Goal: Information Seeking & Learning: Learn about a topic

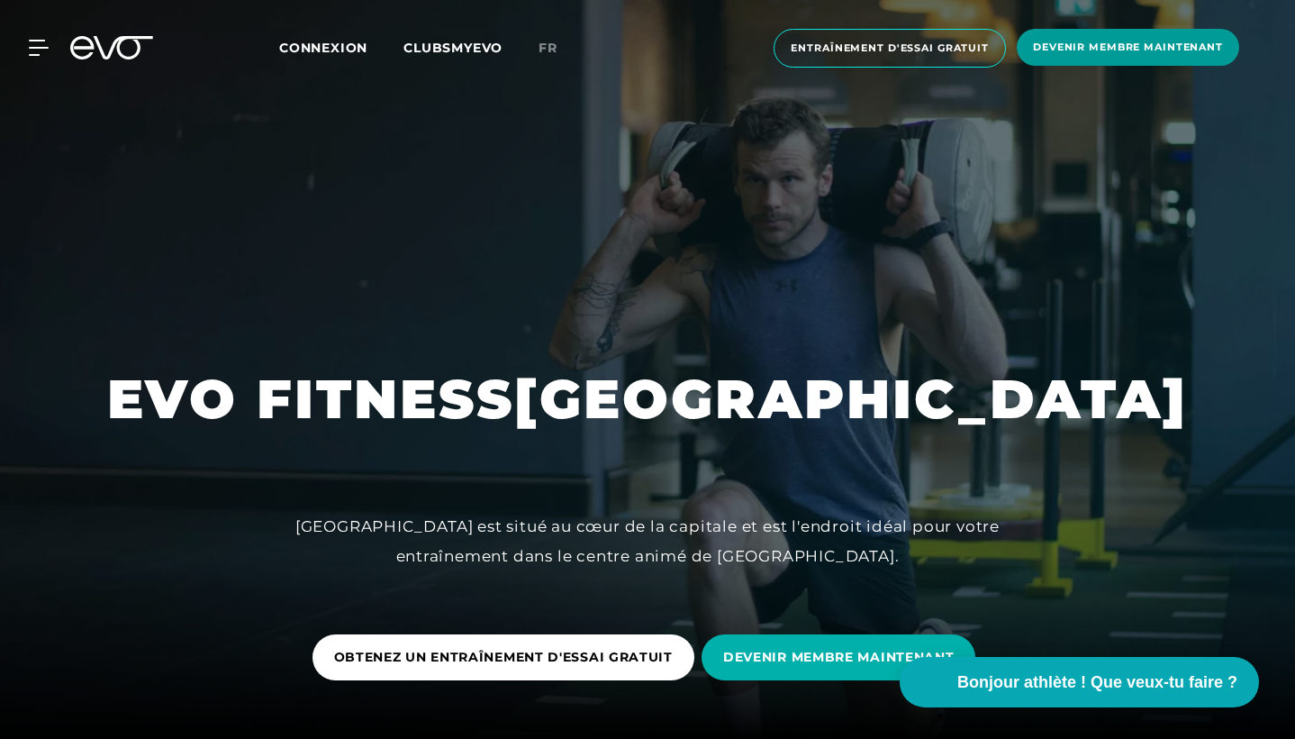
click at [1069, 45] on span "DEVENIR MEMBRE MAINTENANT" at bounding box center [1128, 47] width 190 height 15
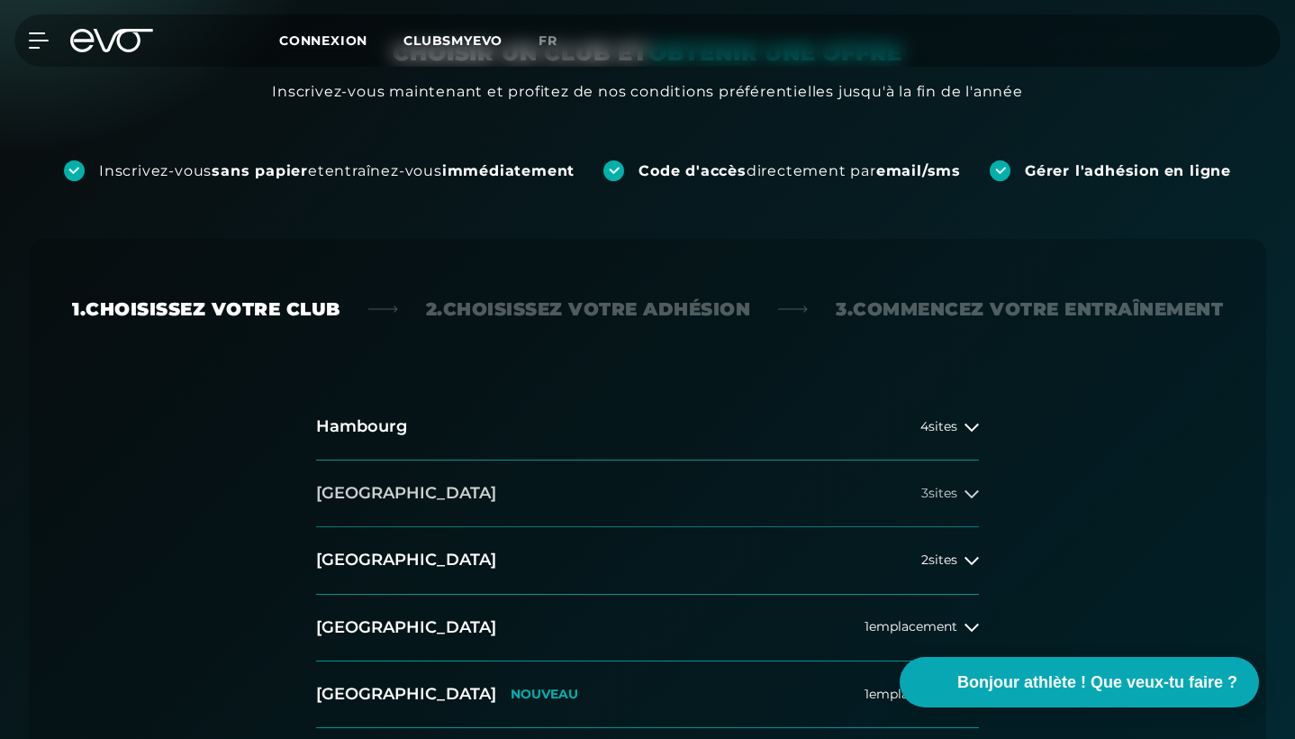
click at [571, 493] on button "Berlin 3 sites" at bounding box center [647, 493] width 663 height 67
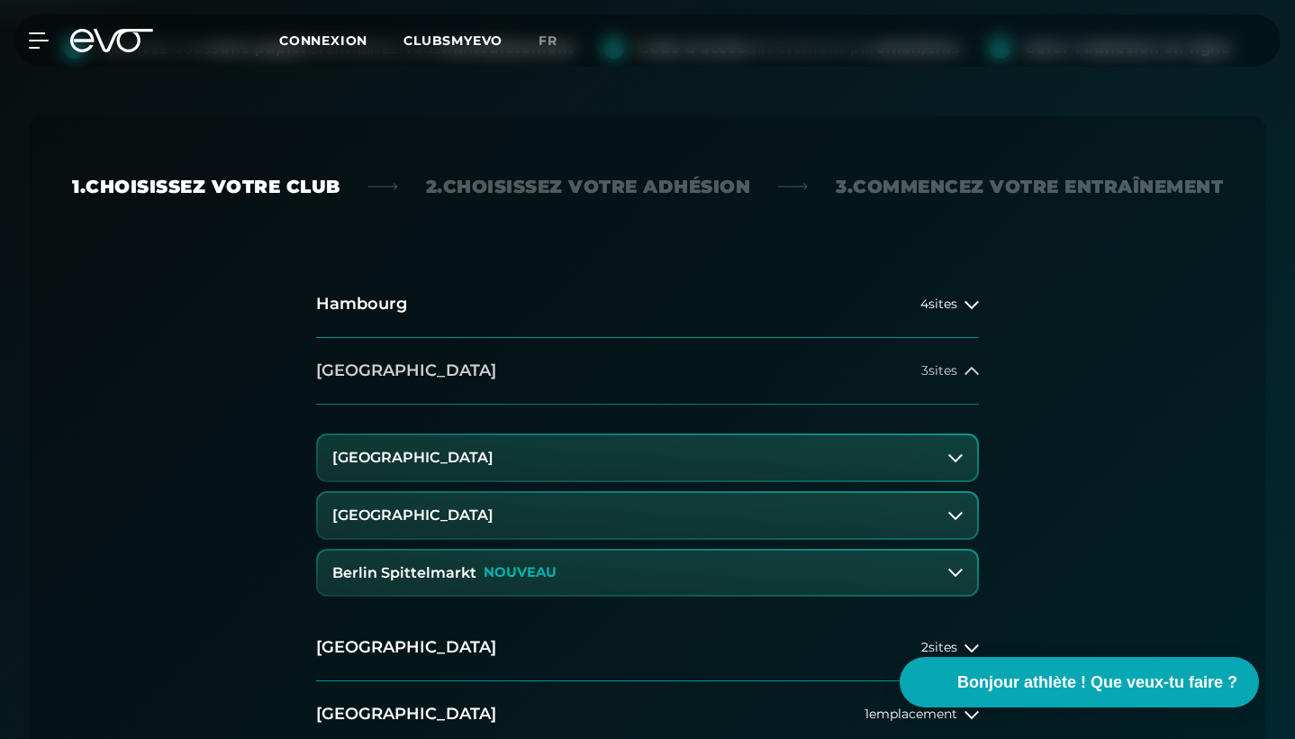
scroll to position [359, 0]
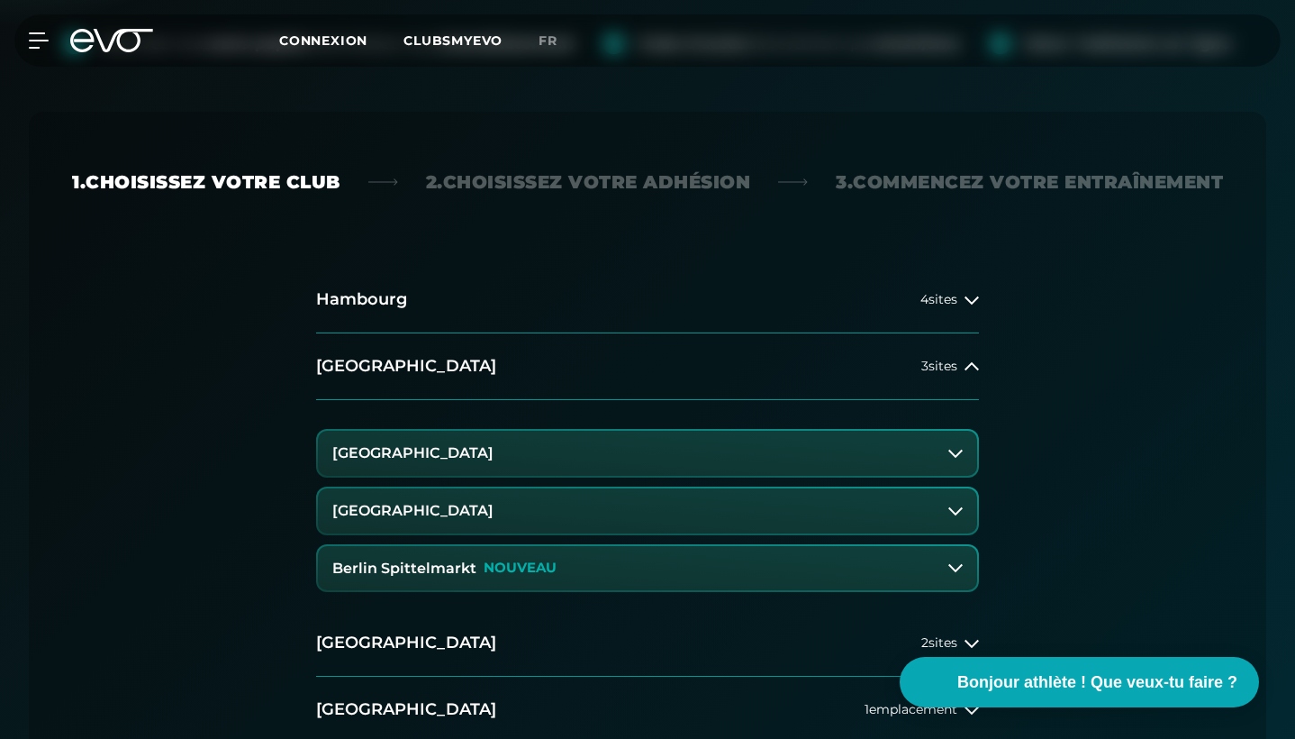
click at [641, 457] on button "[GEOGRAPHIC_DATA]" at bounding box center [647, 453] width 659 height 45
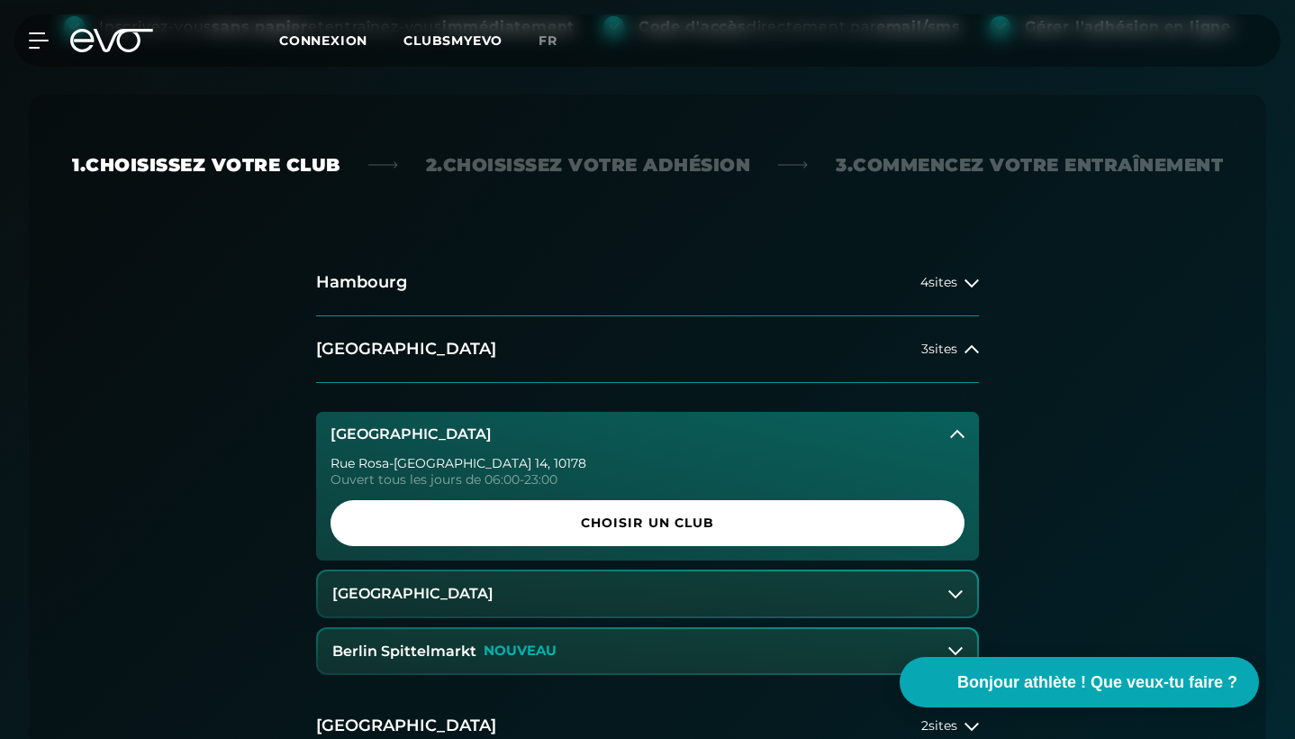
scroll to position [384, 0]
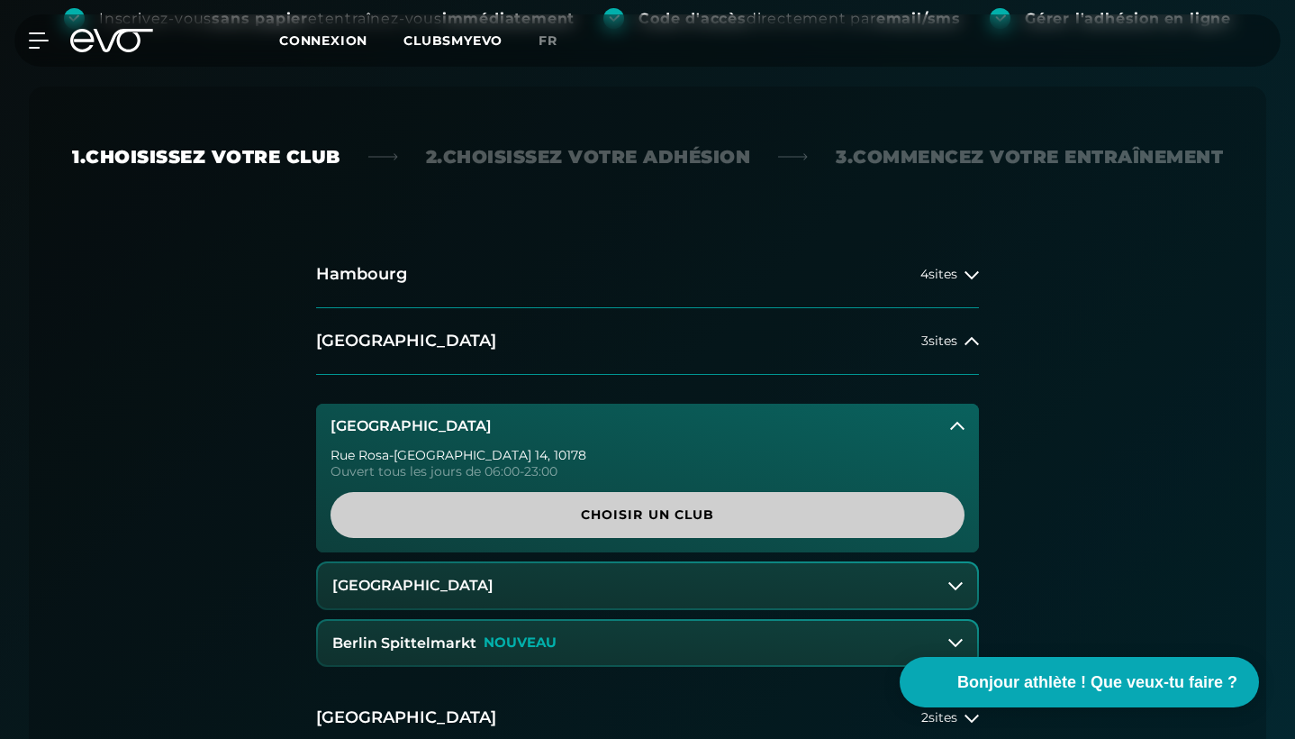
click at [606, 516] on span "CHOISIR UN CLUB" at bounding box center [647, 514] width 591 height 19
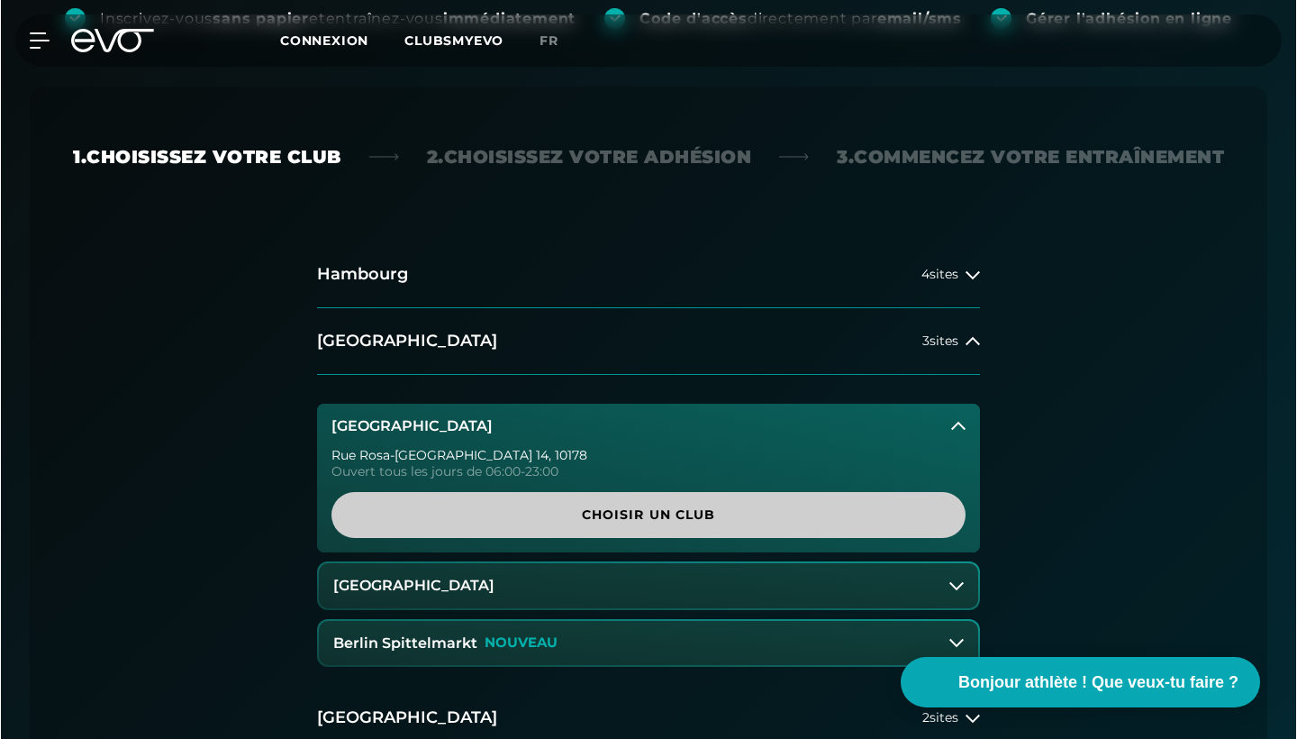
scroll to position [0, 0]
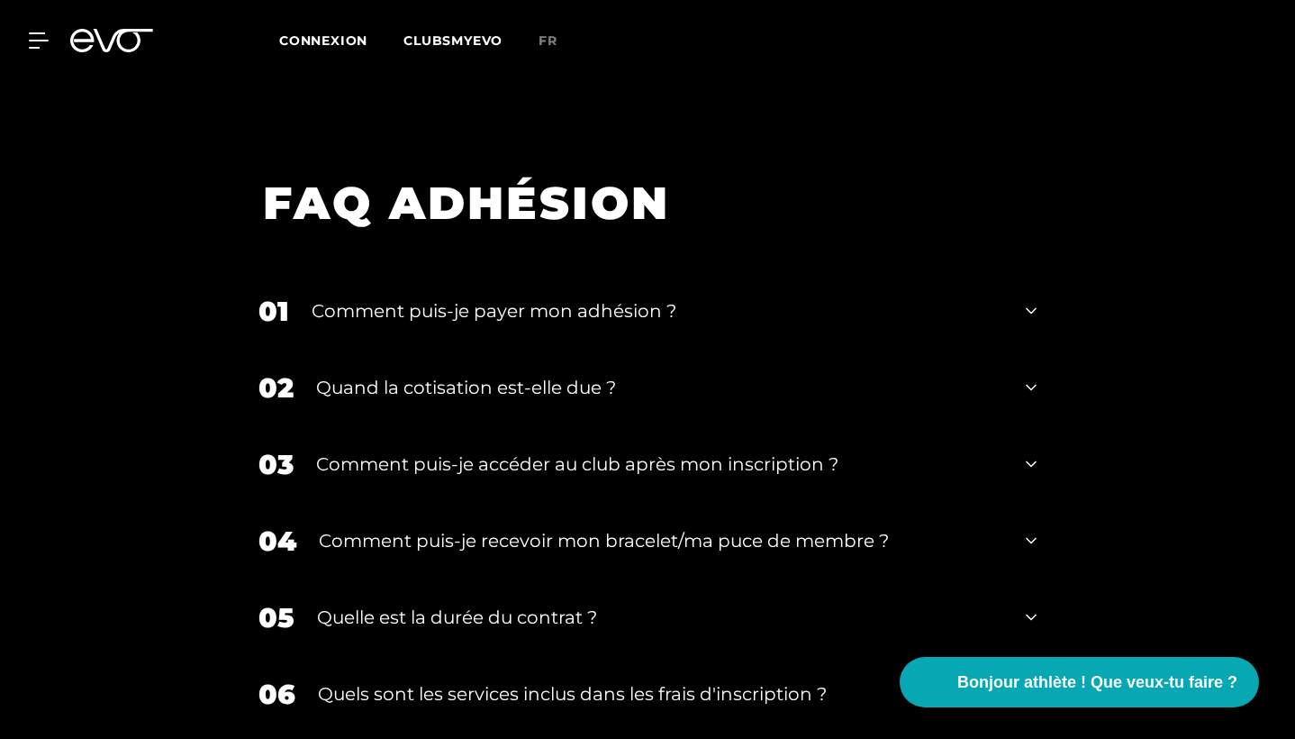
scroll to position [2875, 0]
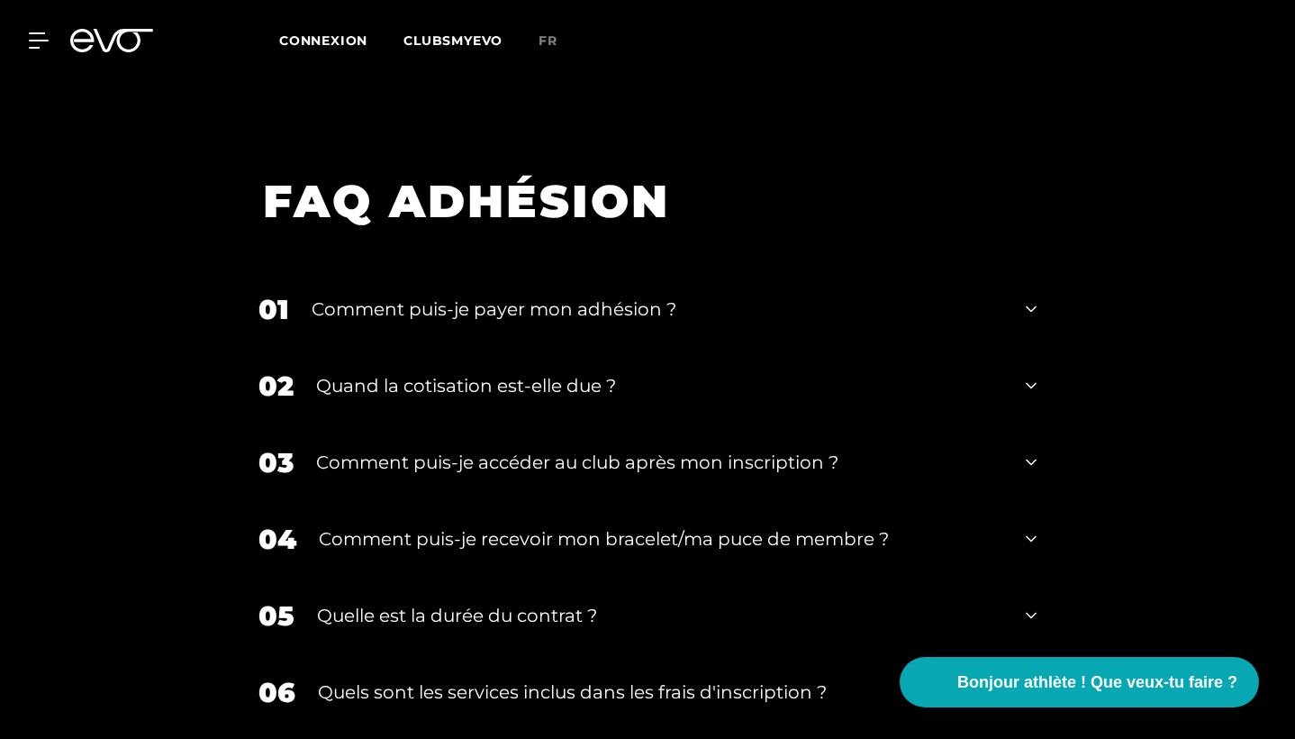
click at [1024, 440] on div "03 Comment puis-je accéder au club après mon inscription ?" at bounding box center [648, 462] width 814 height 77
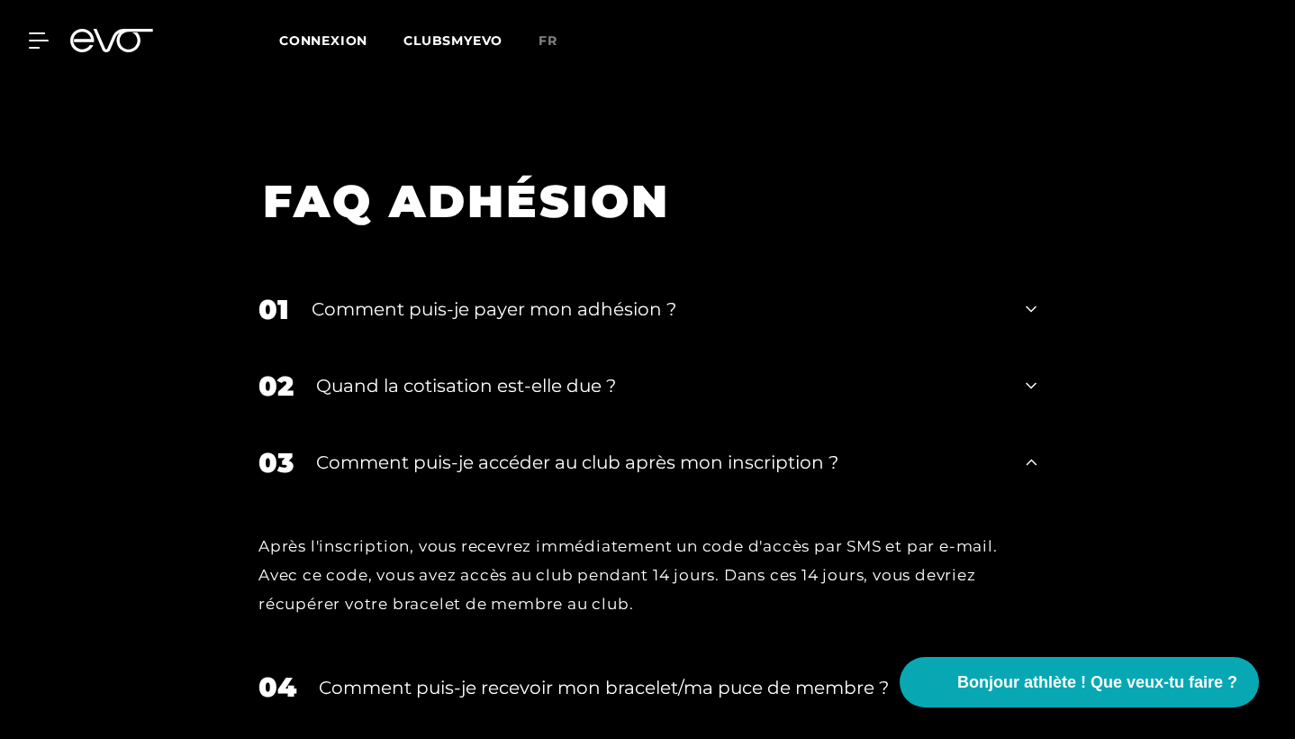
click at [1018, 437] on div "03 Comment puis-je accéder au club après mon inscription ?" at bounding box center [648, 462] width 814 height 77
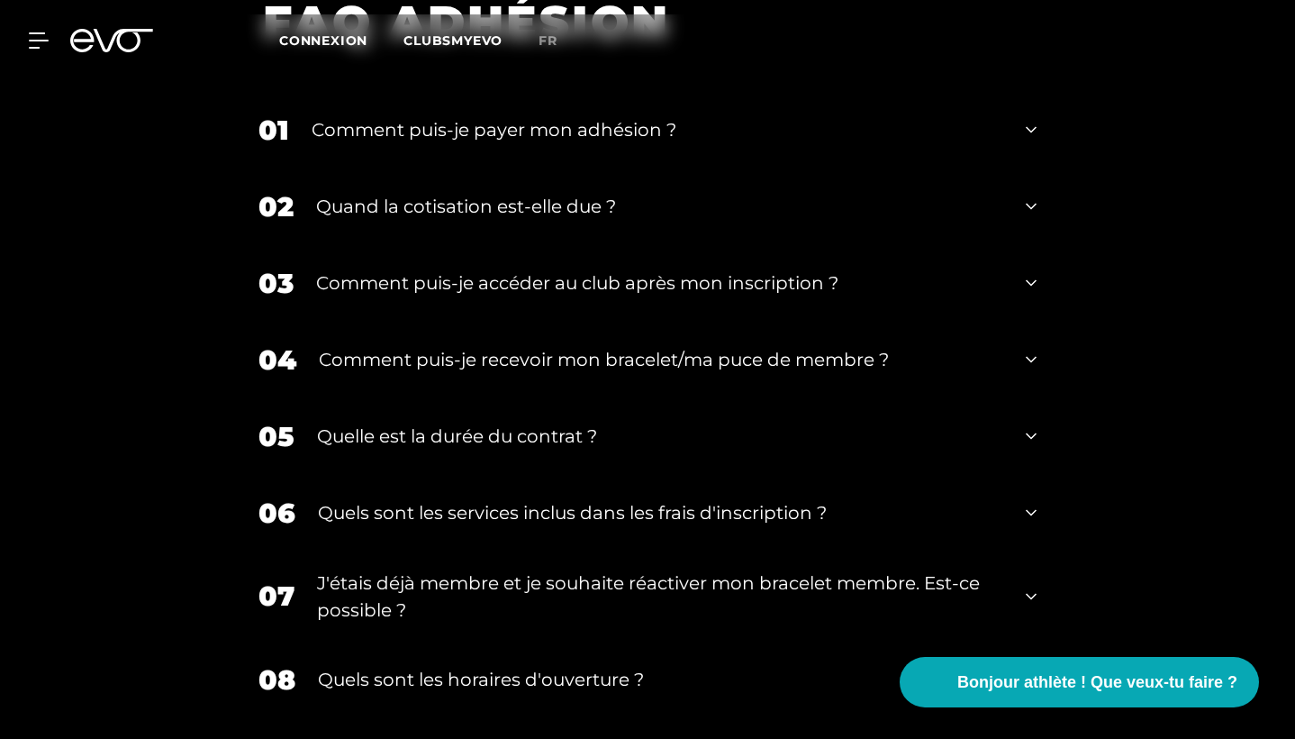
scroll to position [3059, 0]
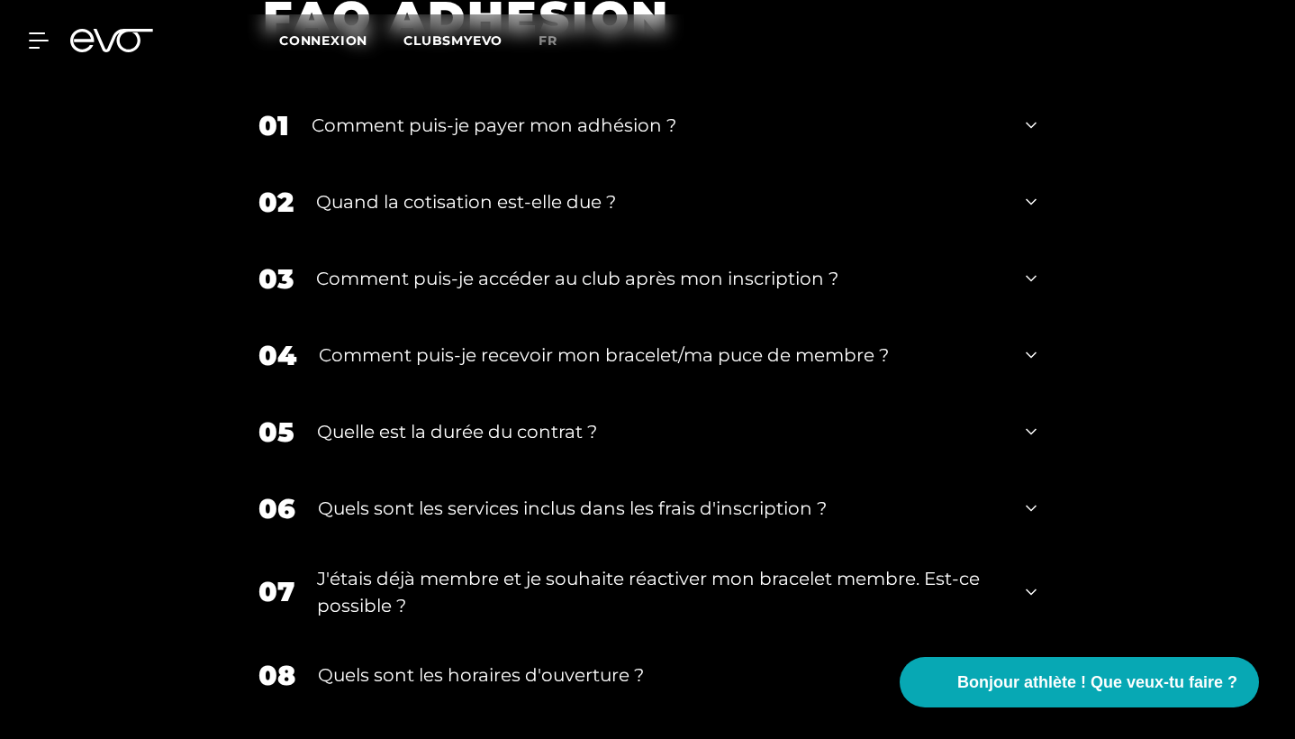
click at [982, 357] on div "04 Comment puis-je recevoir mon bracelet/ma puce de membre ?" at bounding box center [648, 355] width 814 height 77
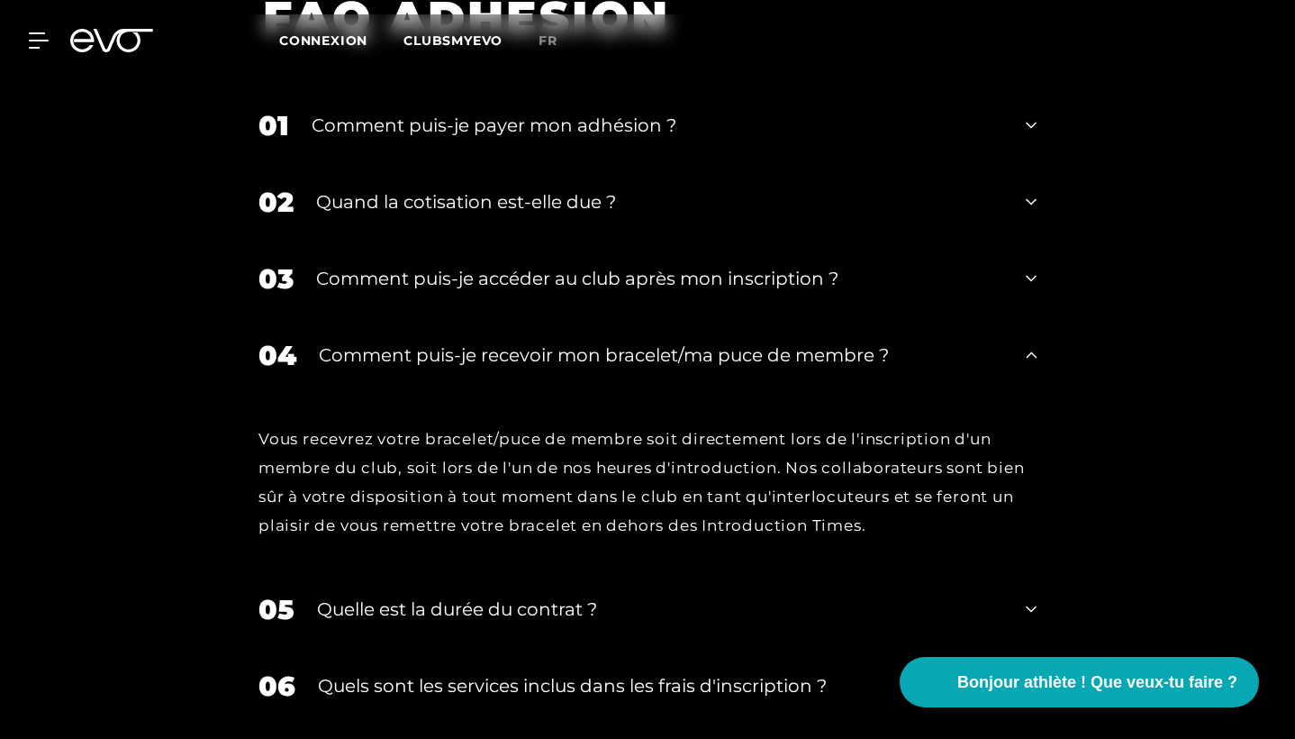
click at [978, 341] on div "Comment puis-je recevoir mon bracelet/ma puce de membre ?" at bounding box center [661, 354] width 685 height 27
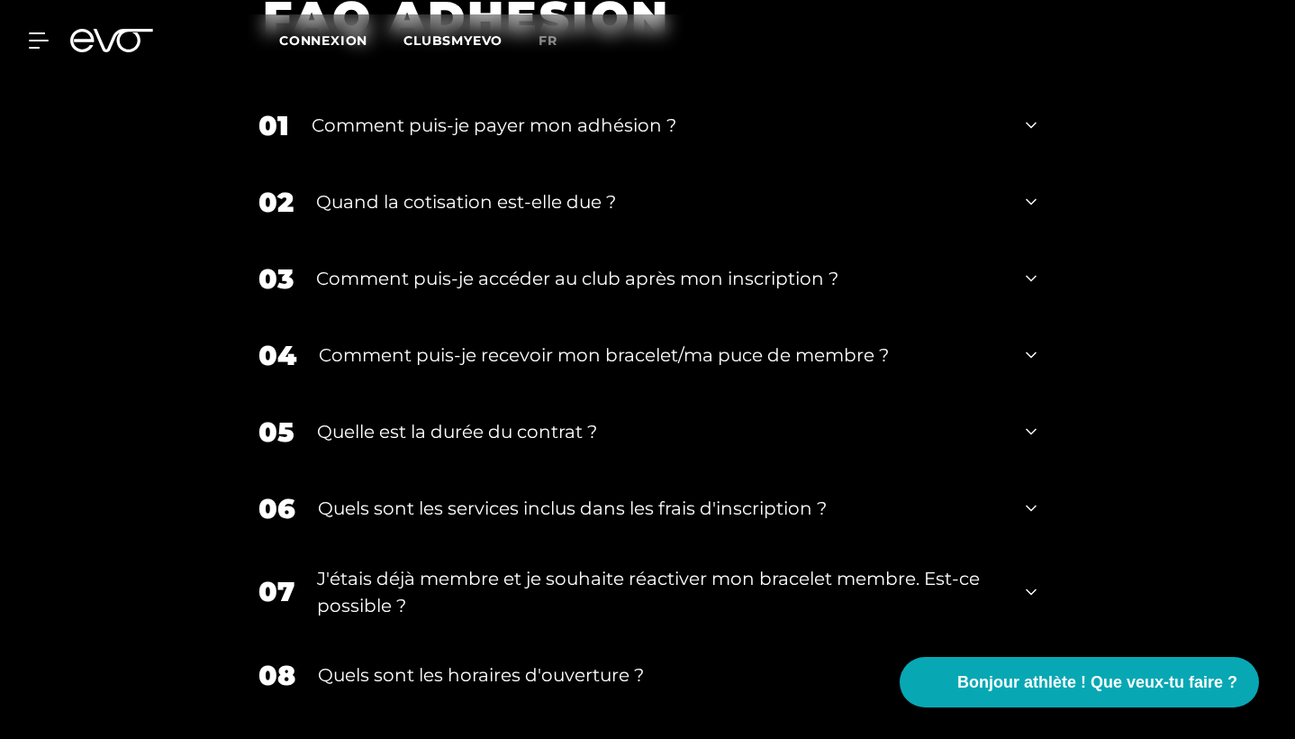
click at [909, 265] on div "Comment puis-je accéder au club après mon inscription ?" at bounding box center [659, 278] width 687 height 27
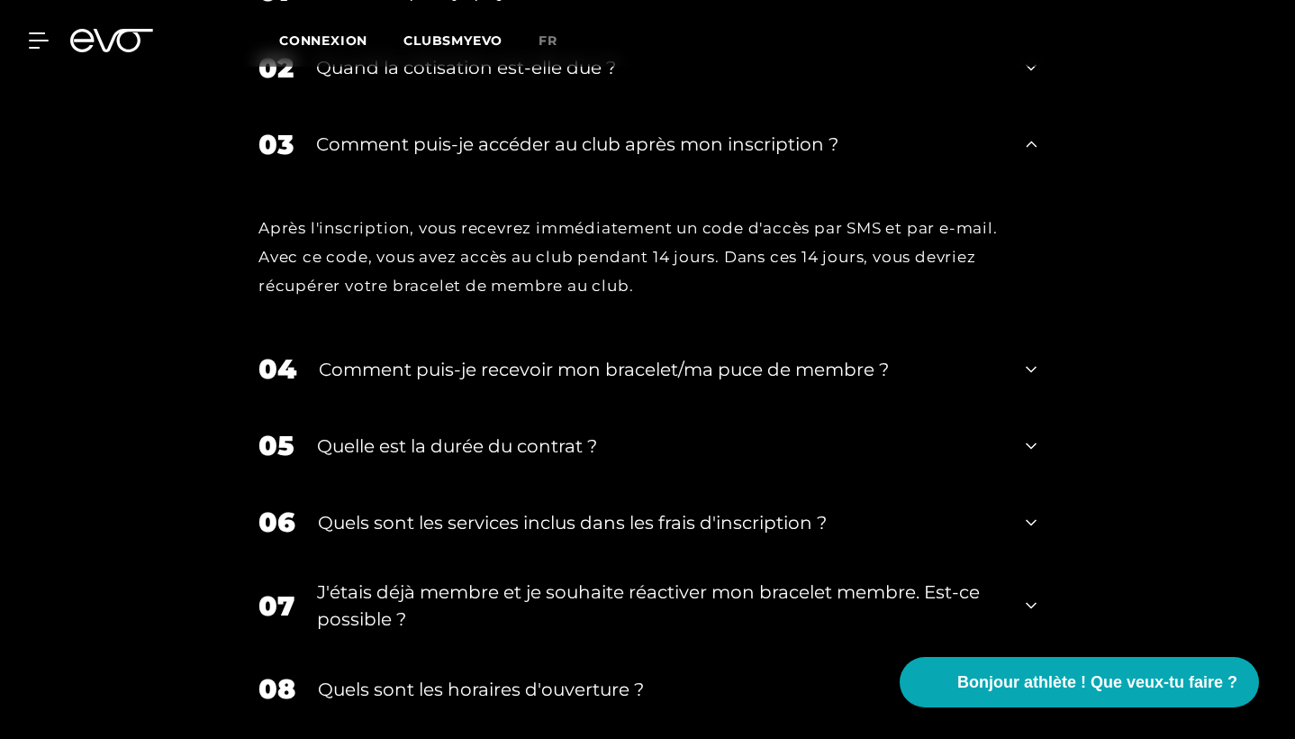
scroll to position [3198, 0]
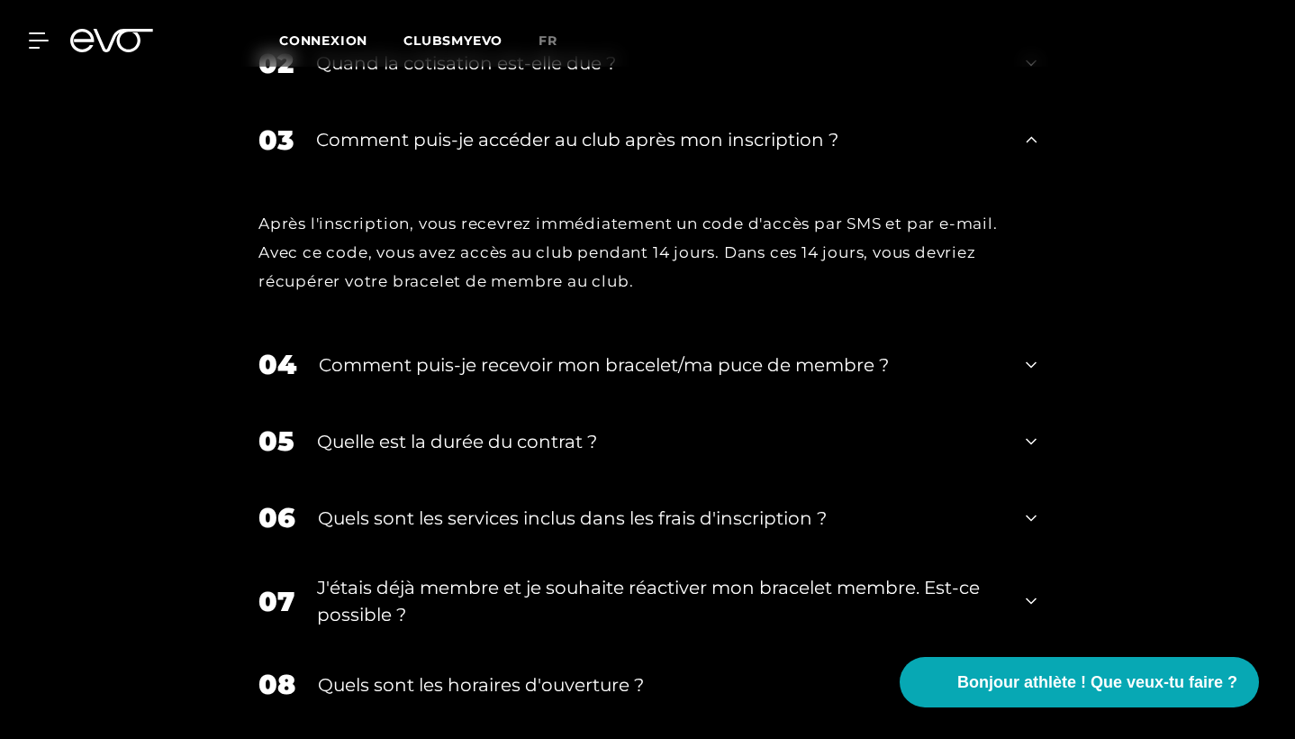
click at [659, 429] on div "05 Quelle est la durée du contrat ?" at bounding box center [648, 441] width 814 height 77
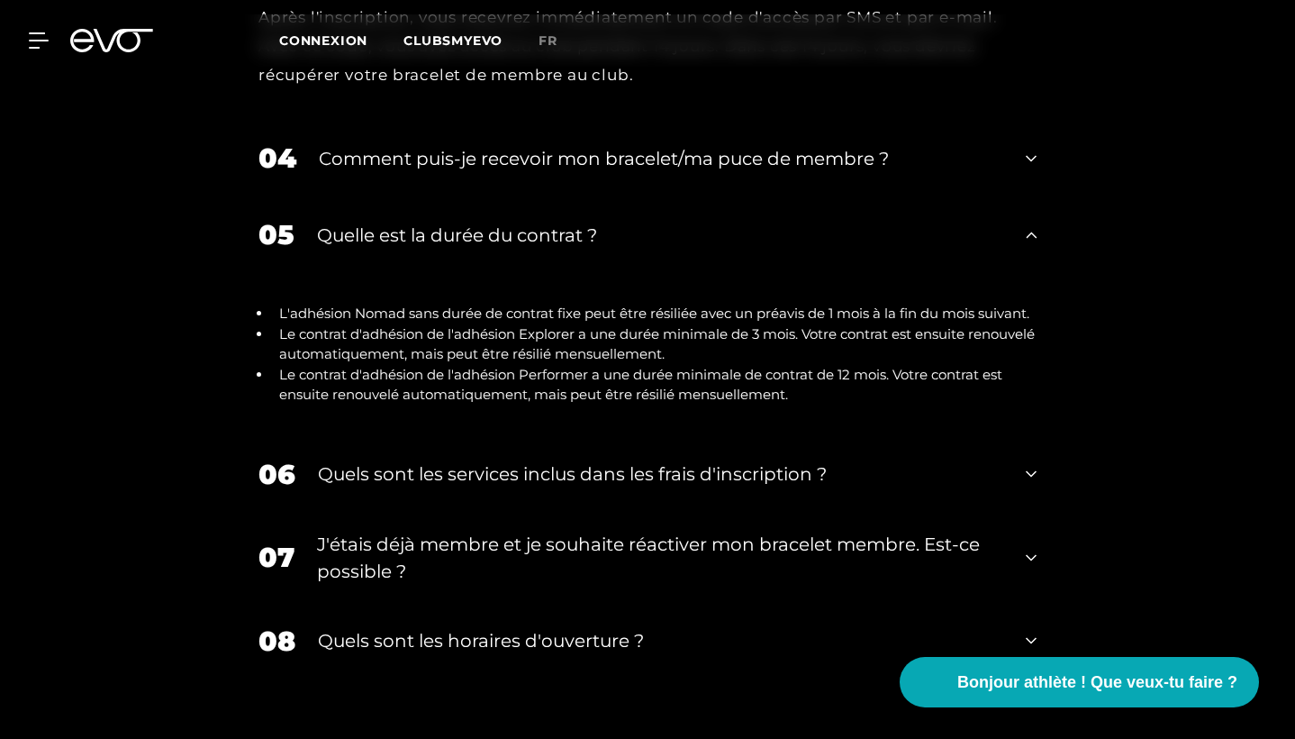
scroll to position [3410, 0]
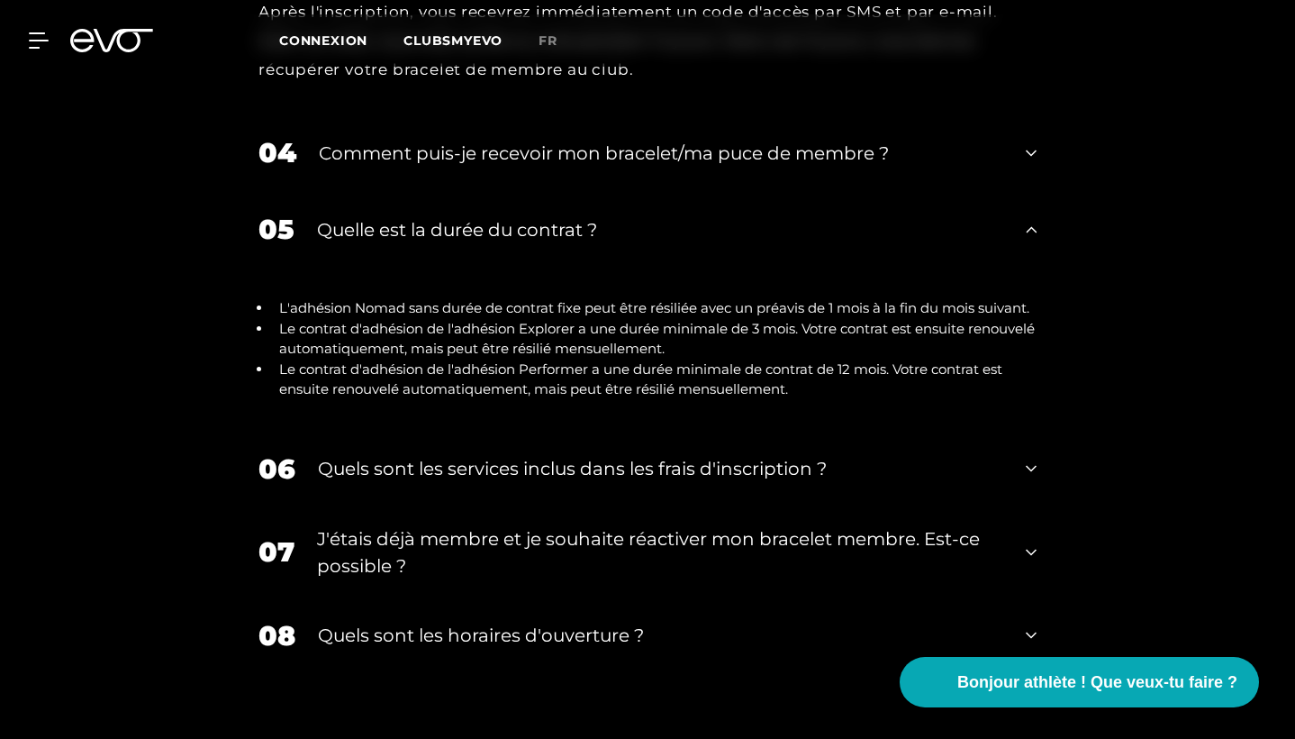
click at [678, 455] on div "Quels sont les services inclus dans les frais d'inscription ?" at bounding box center [661, 468] width 686 height 27
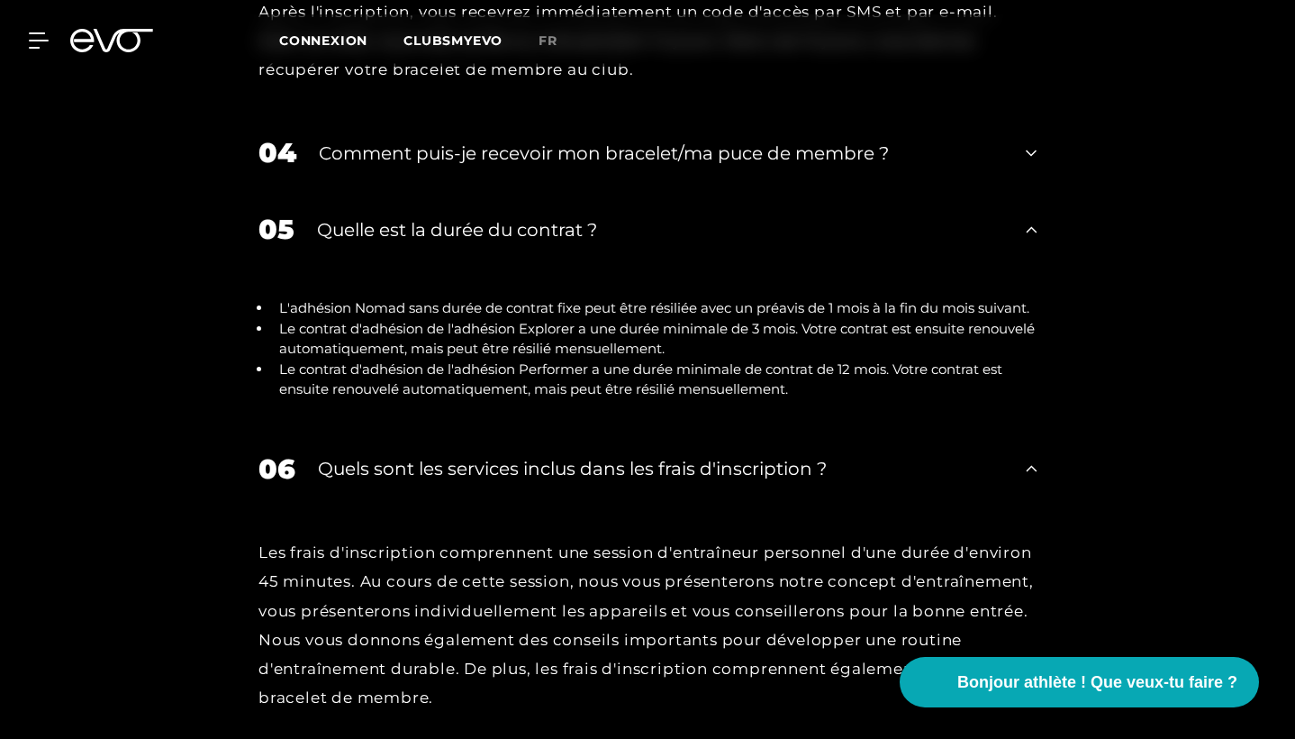
click at [678, 455] on div "Quels sont les services inclus dans les frais d'inscription ?" at bounding box center [661, 468] width 686 height 27
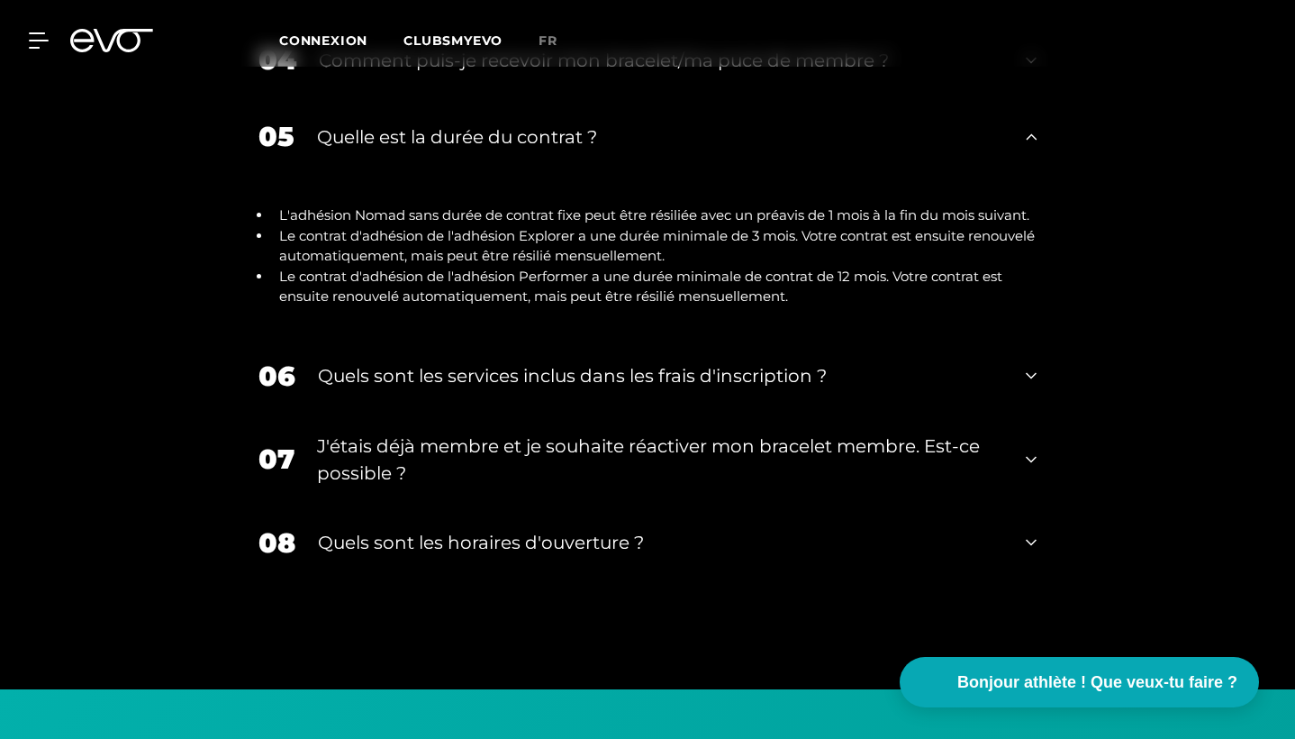
scroll to position [3505, 0]
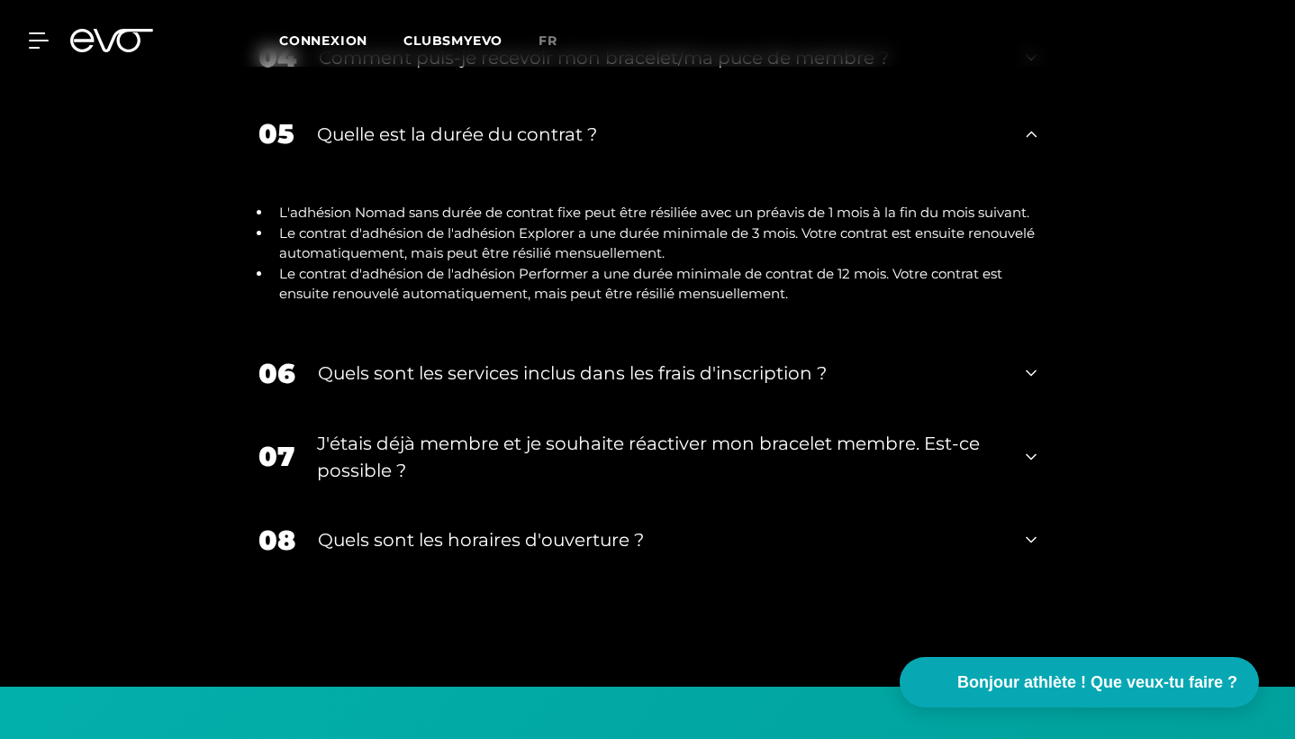
click at [677, 526] on div "Quels sont les horaires d'ouverture ?" at bounding box center [661, 539] width 686 height 27
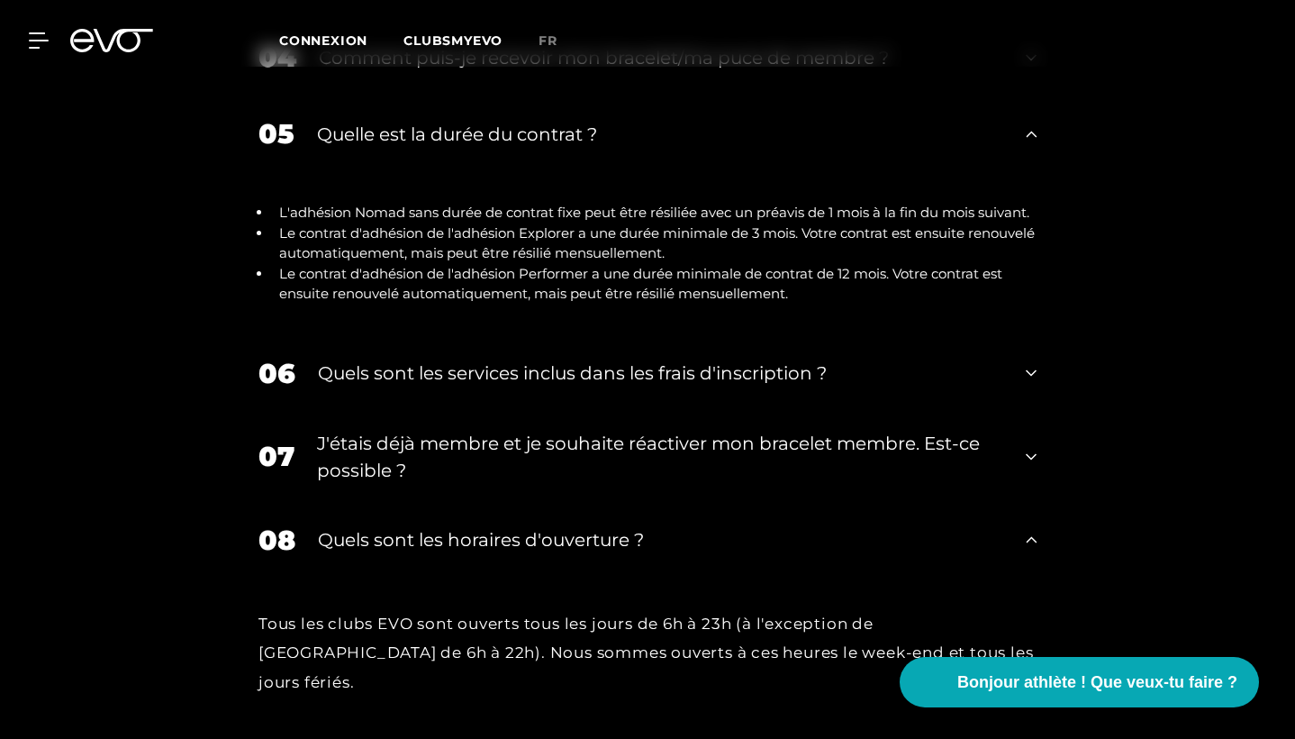
click at [677, 526] on div "Quels sont les horaires d'ouverture ?" at bounding box center [661, 539] width 686 height 27
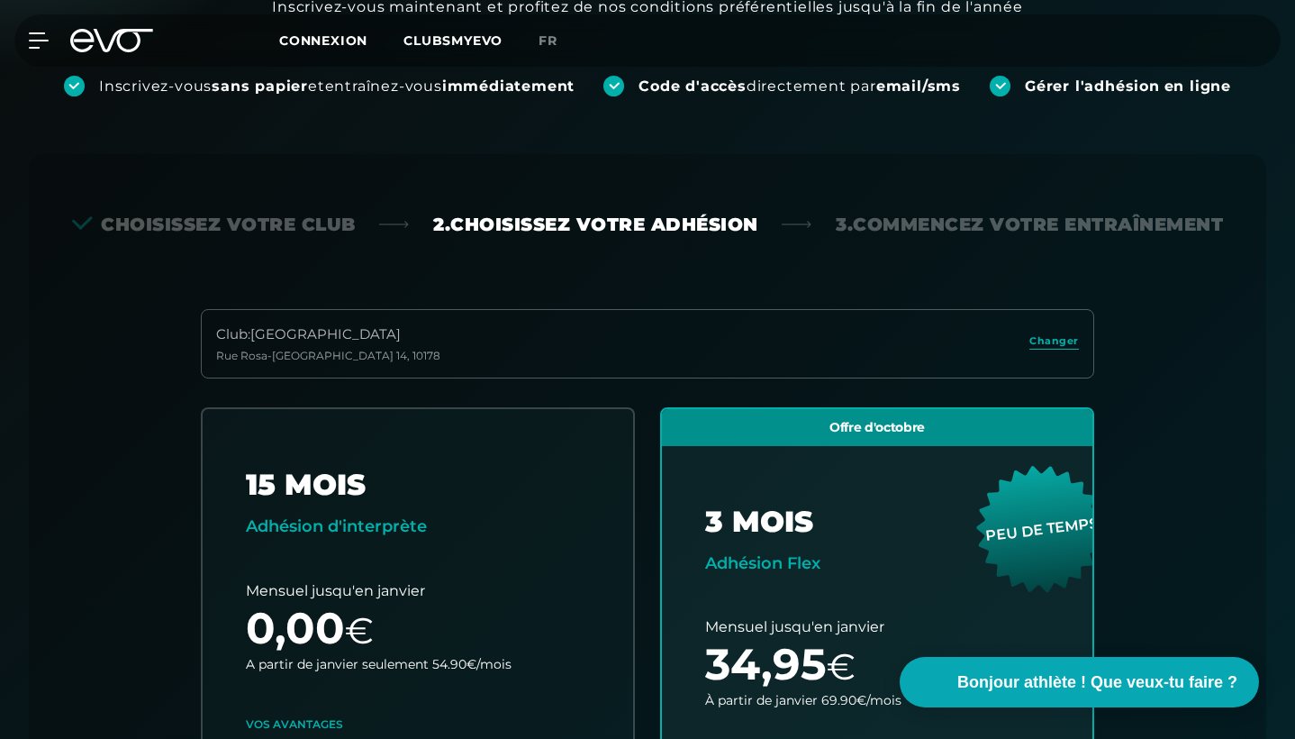
scroll to position [312, 0]
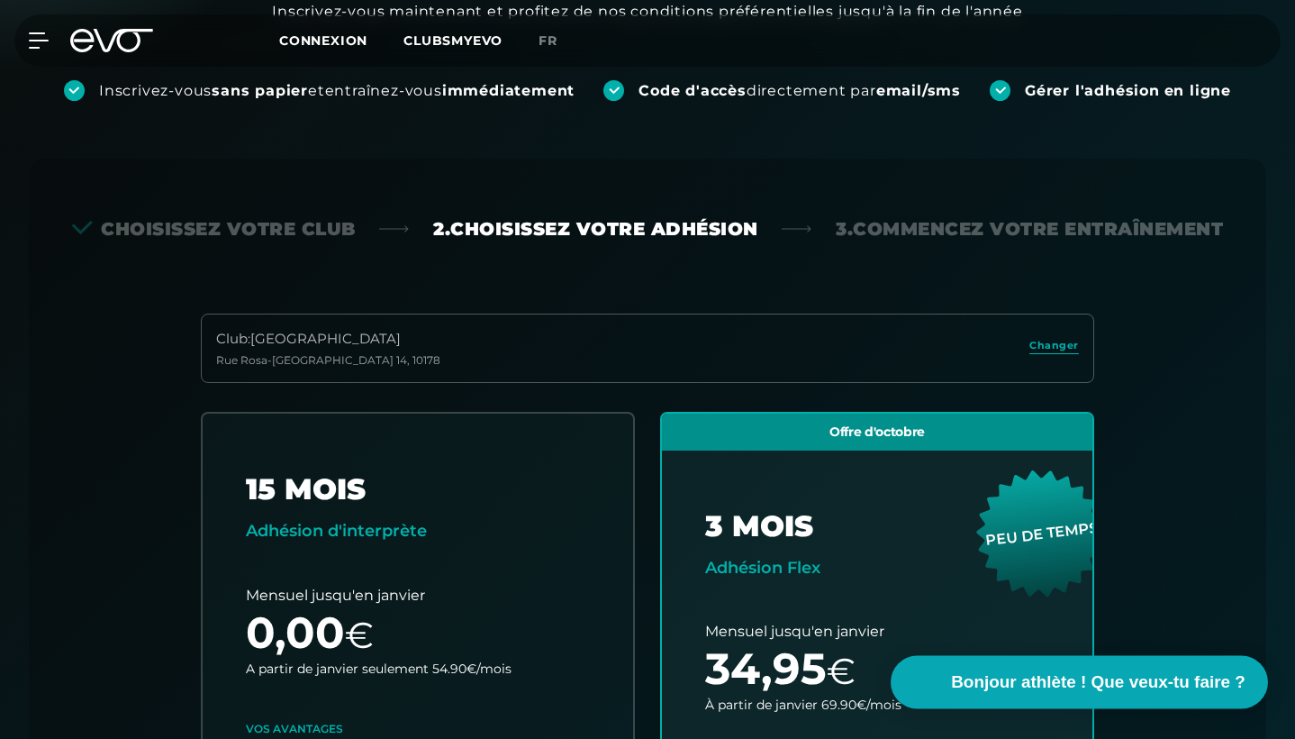
click at [1100, 676] on span "Bonjour athlète ! Que veux-tu faire ?" at bounding box center [1098, 681] width 295 height 25
